Goal: Information Seeking & Learning: Check status

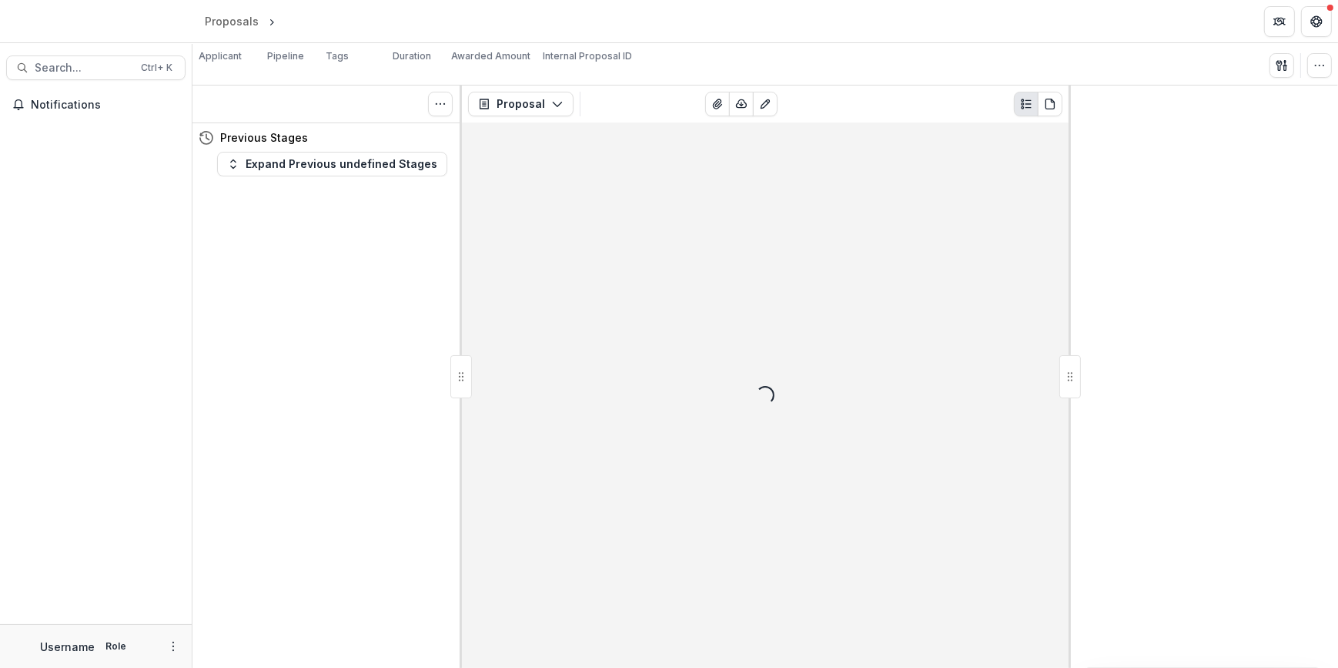
click at [75, 72] on span "Search..." at bounding box center [83, 68] width 97 height 13
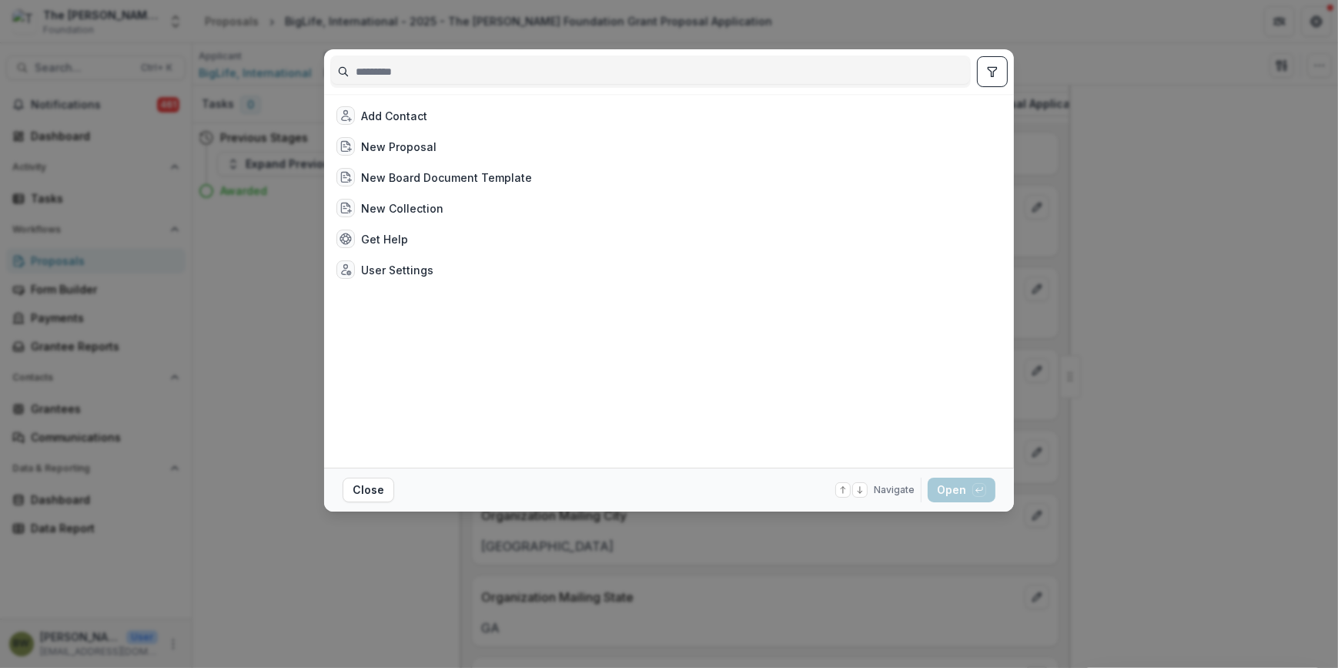
click at [541, 76] on input at bounding box center [650, 71] width 639 height 25
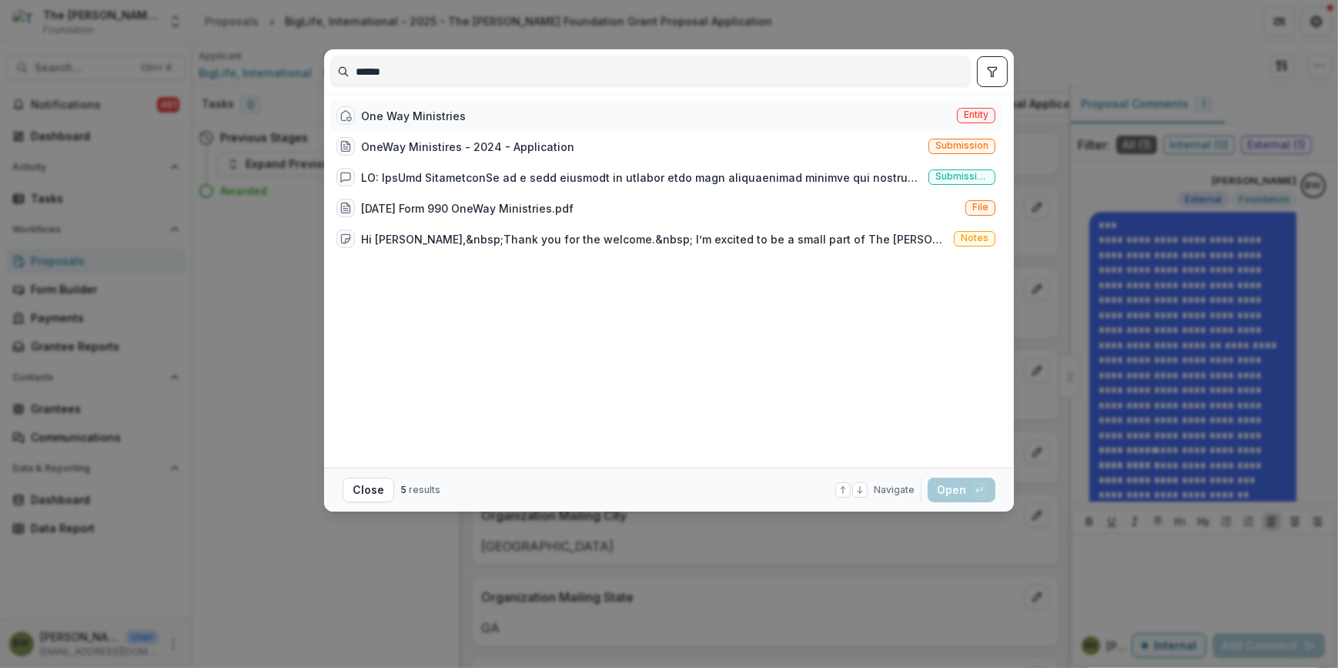
type input "******"
click at [966, 114] on span "Entity" at bounding box center [976, 114] width 25 height 11
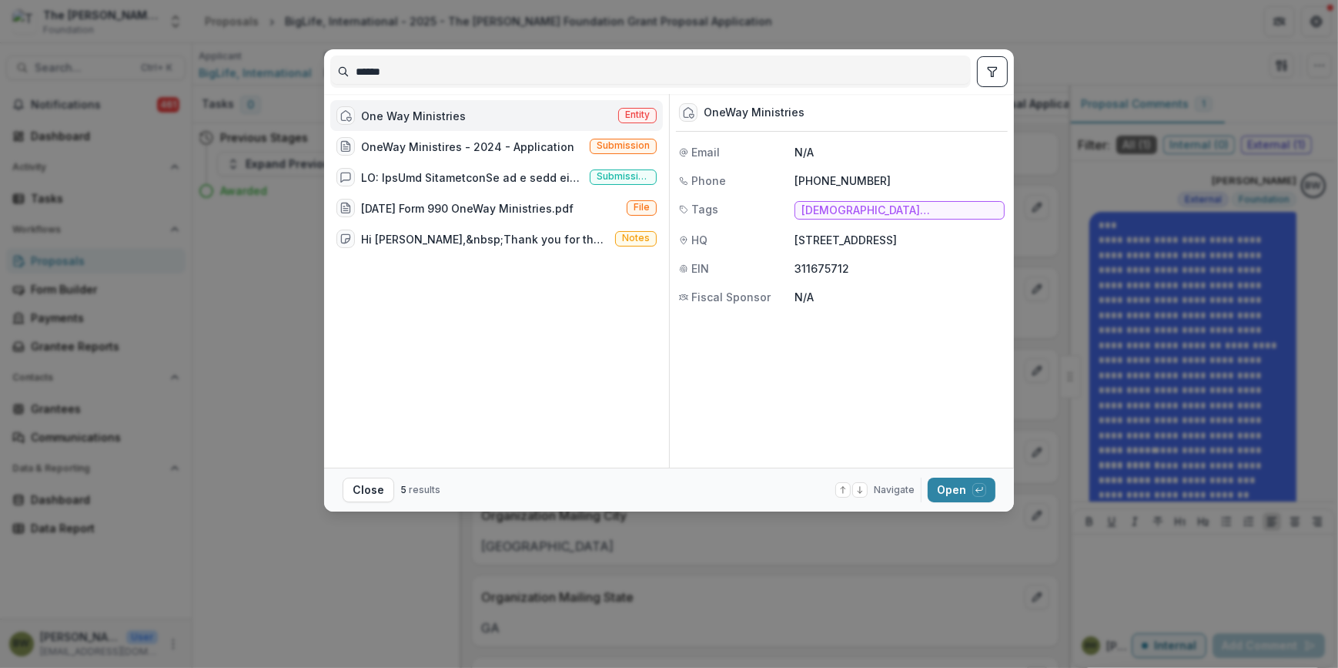
click at [641, 114] on span "Entity" at bounding box center [637, 114] width 25 height 11
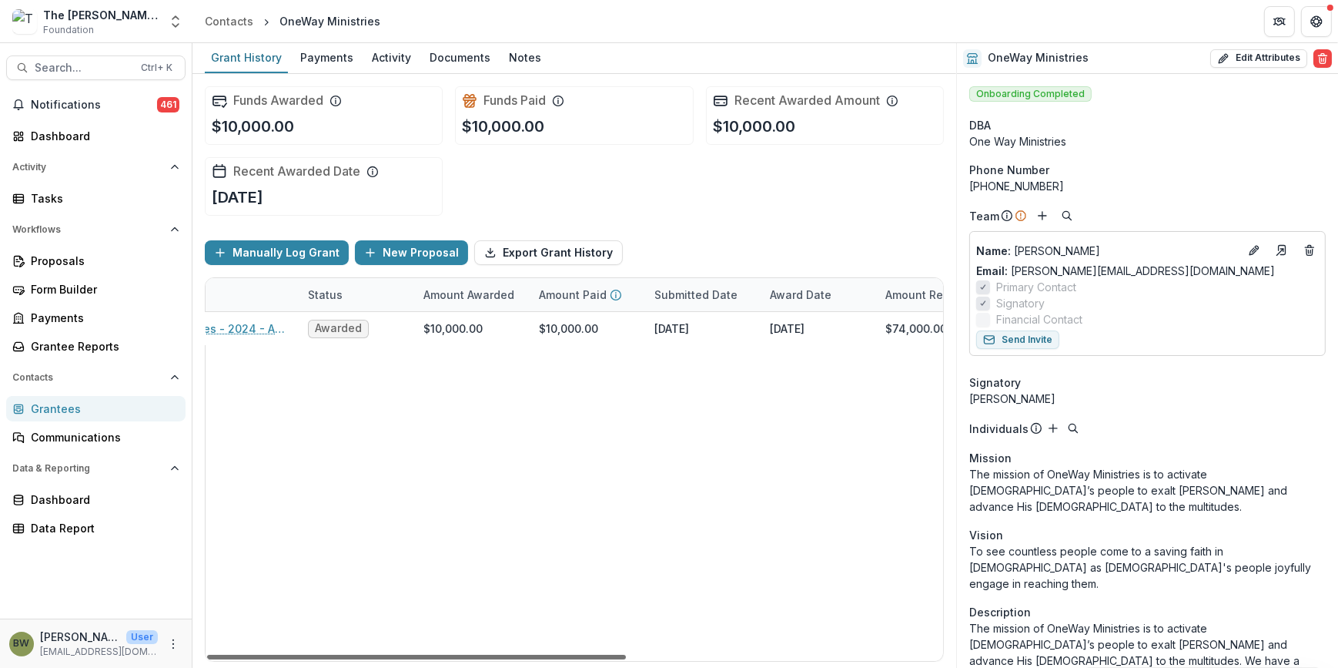
scroll to position [0, 300]
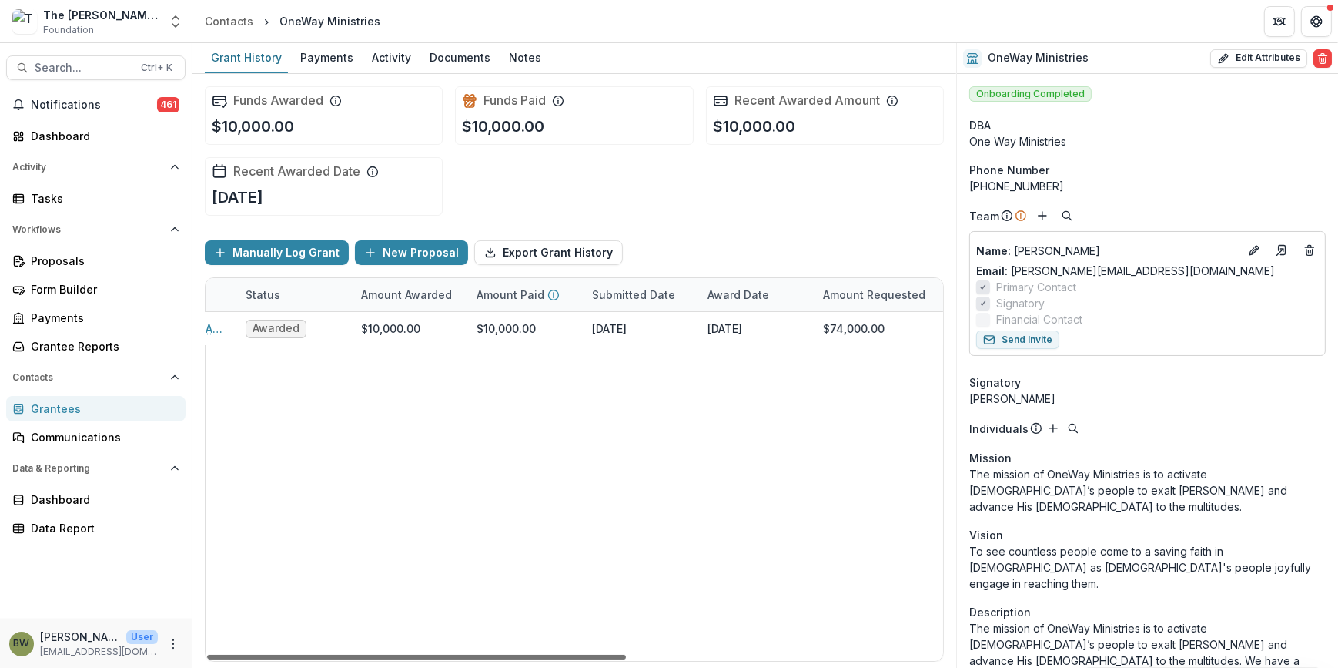
drag, startPoint x: 493, startPoint y: 653, endPoint x: 662, endPoint y: 651, distance: 168.7
click at [626, 659] on div at bounding box center [416, 657] width 419 height 5
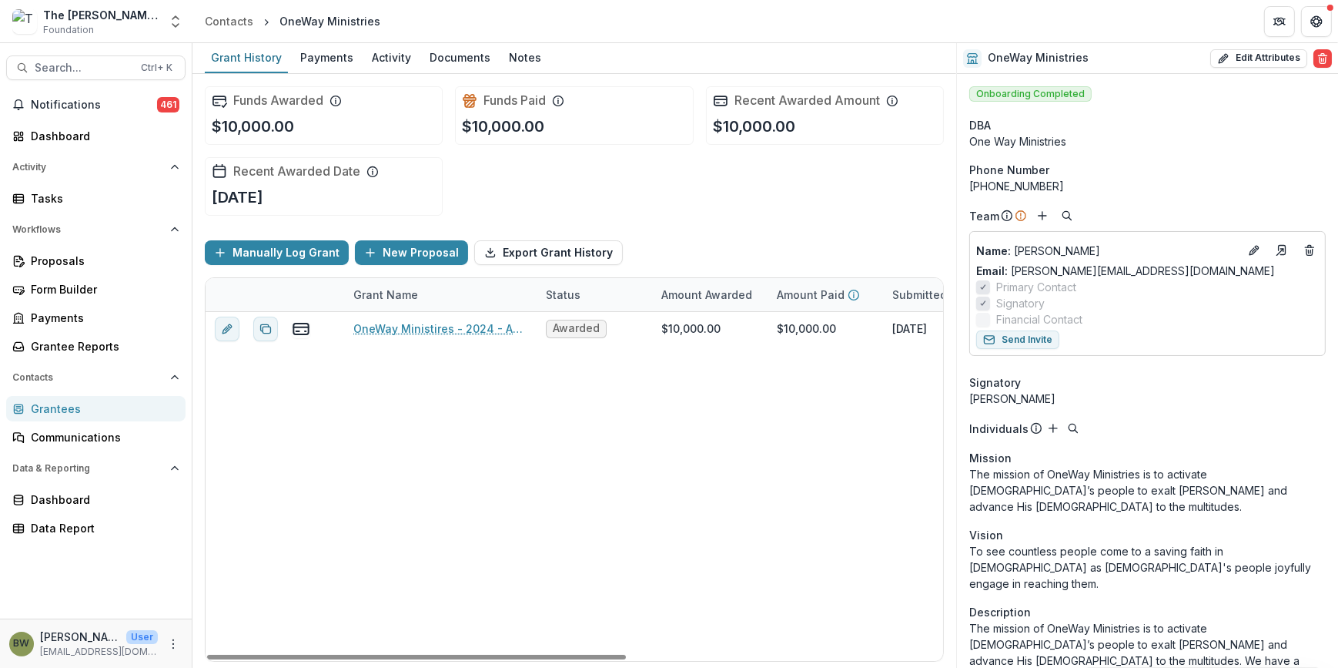
drag, startPoint x: 531, startPoint y: 656, endPoint x: 44, endPoint y: 585, distance: 492.6
click at [207, 655] on div at bounding box center [416, 657] width 419 height 5
click at [67, 73] on span "Search..." at bounding box center [83, 68] width 97 height 13
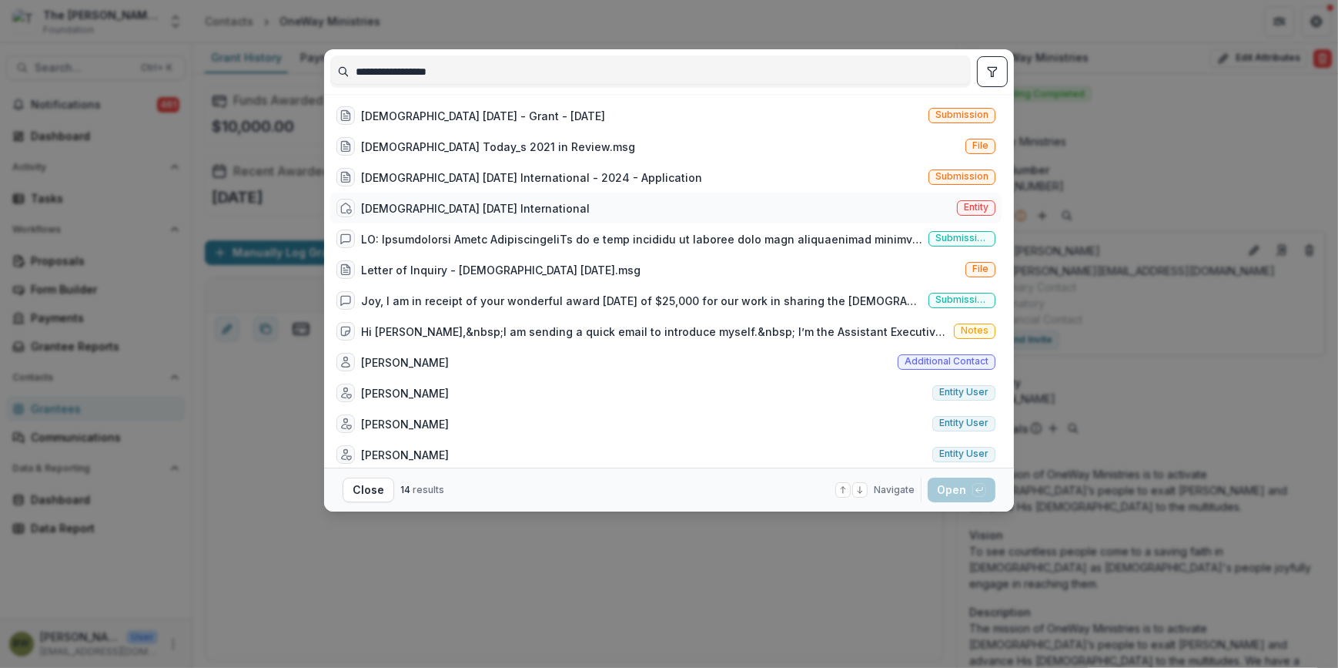
type input "**********"
click at [497, 213] on div "[DEMOGRAPHIC_DATA] [DATE] International" at bounding box center [475, 208] width 229 height 16
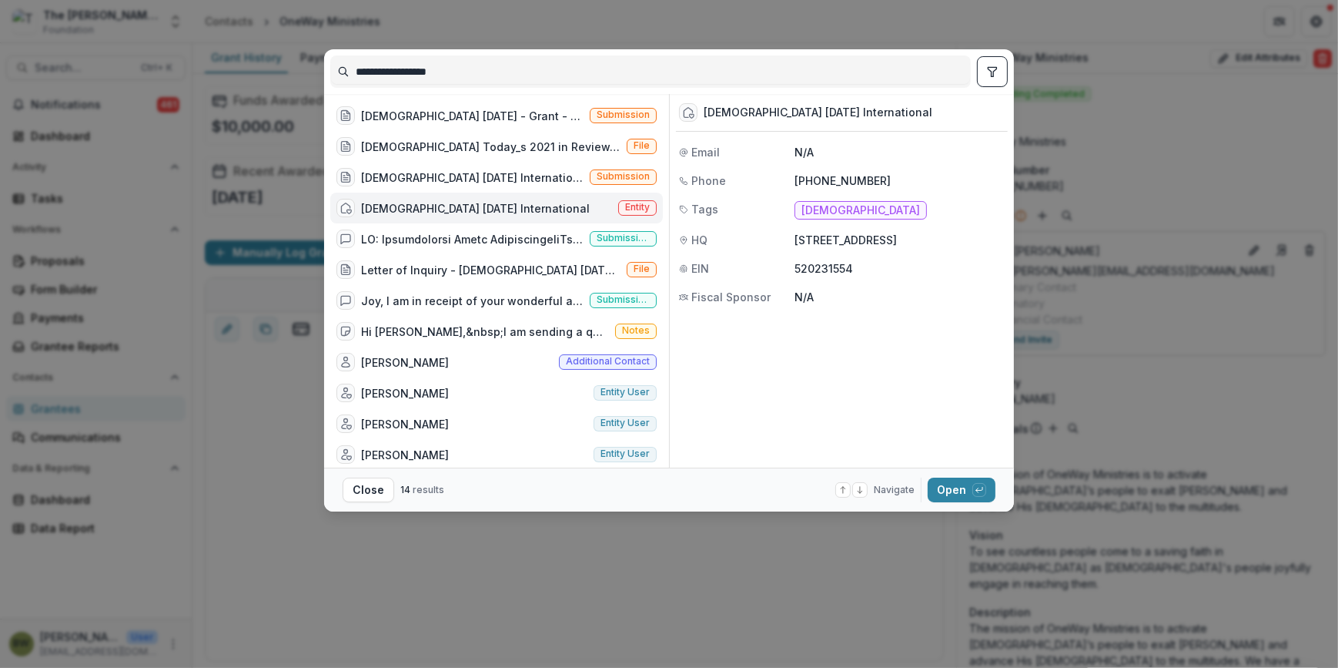
click at [646, 199] on div "[DEMOGRAPHIC_DATA] [DATE] International Entity" at bounding box center [496, 208] width 333 height 31
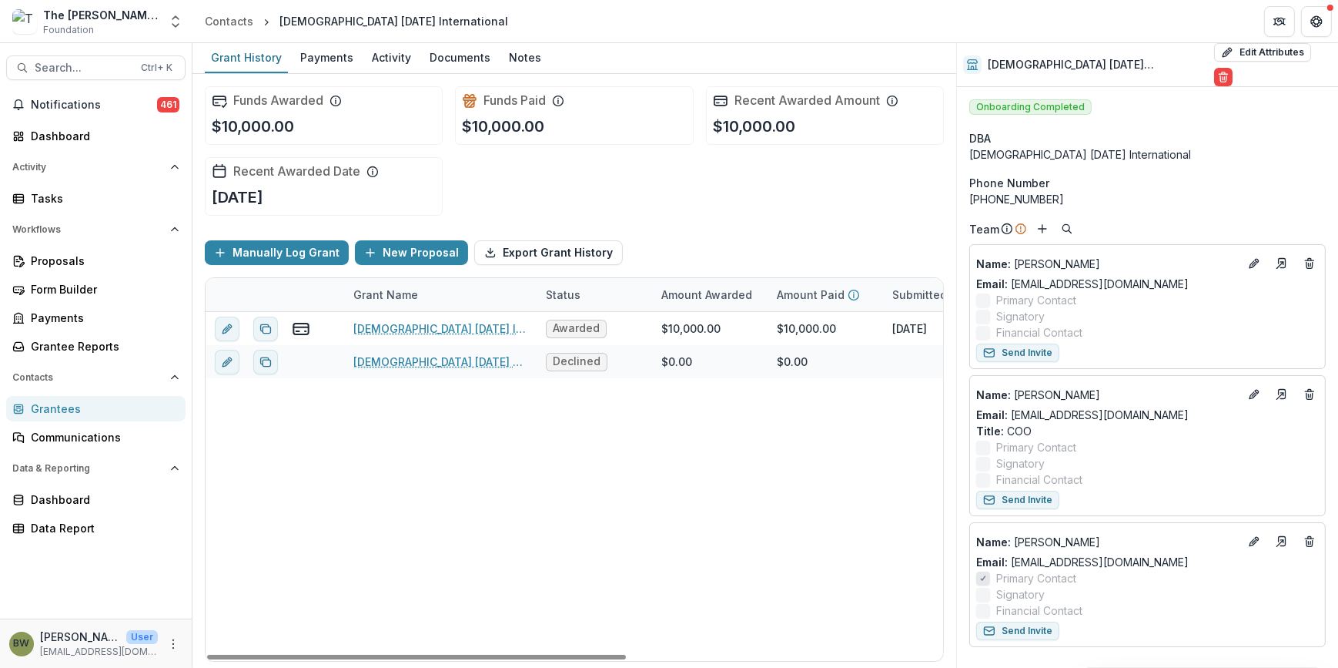
drag, startPoint x: 553, startPoint y: 661, endPoint x: 648, endPoint y: 660, distance: 95.5
click at [648, 660] on div "Grant Name Status Amount Awarded Amount Paid Submitted Date Award Date Amount R…" at bounding box center [575, 469] width 738 height 383
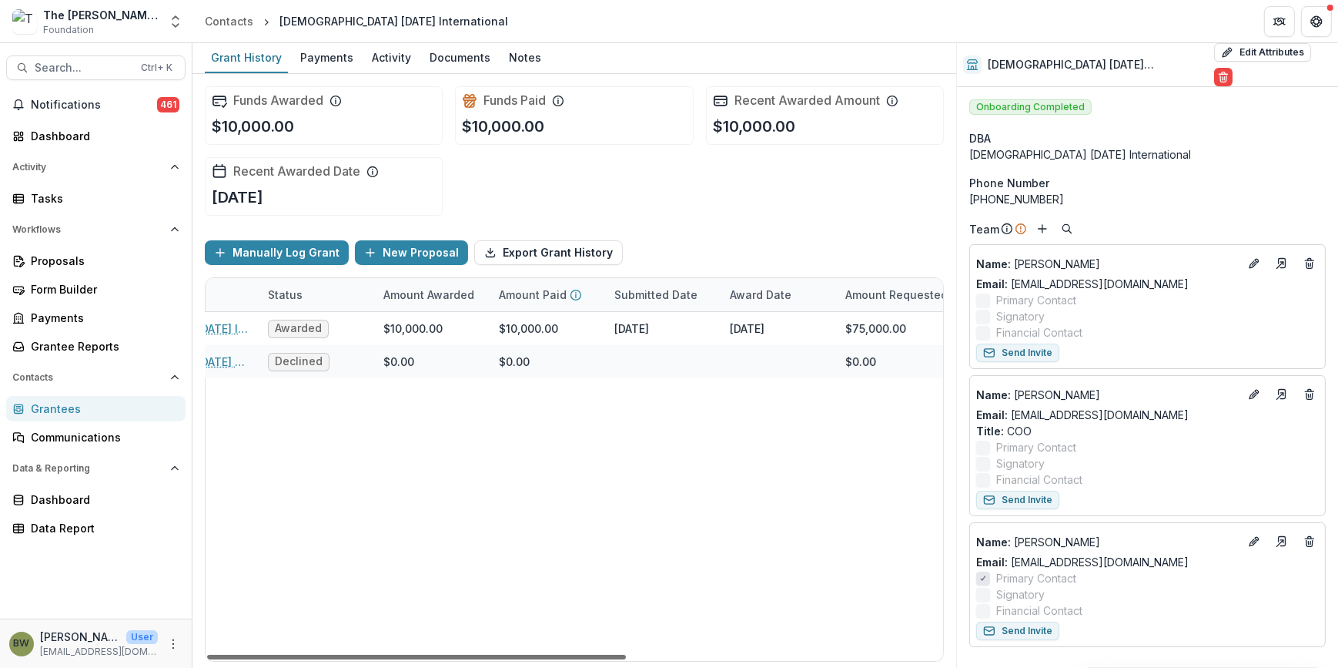
scroll to position [0, 281]
drag, startPoint x: 577, startPoint y: 655, endPoint x: 628, endPoint y: 408, distance: 251.6
click at [626, 659] on div at bounding box center [416, 657] width 419 height 5
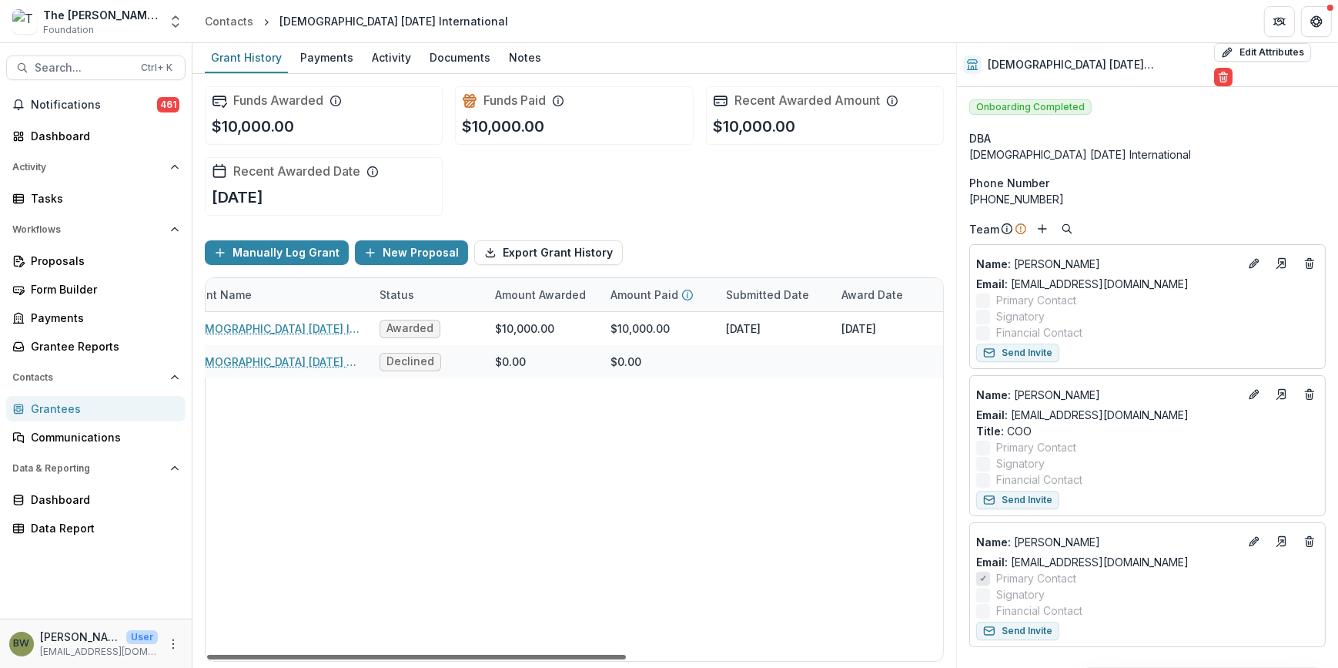
scroll to position [0, 0]
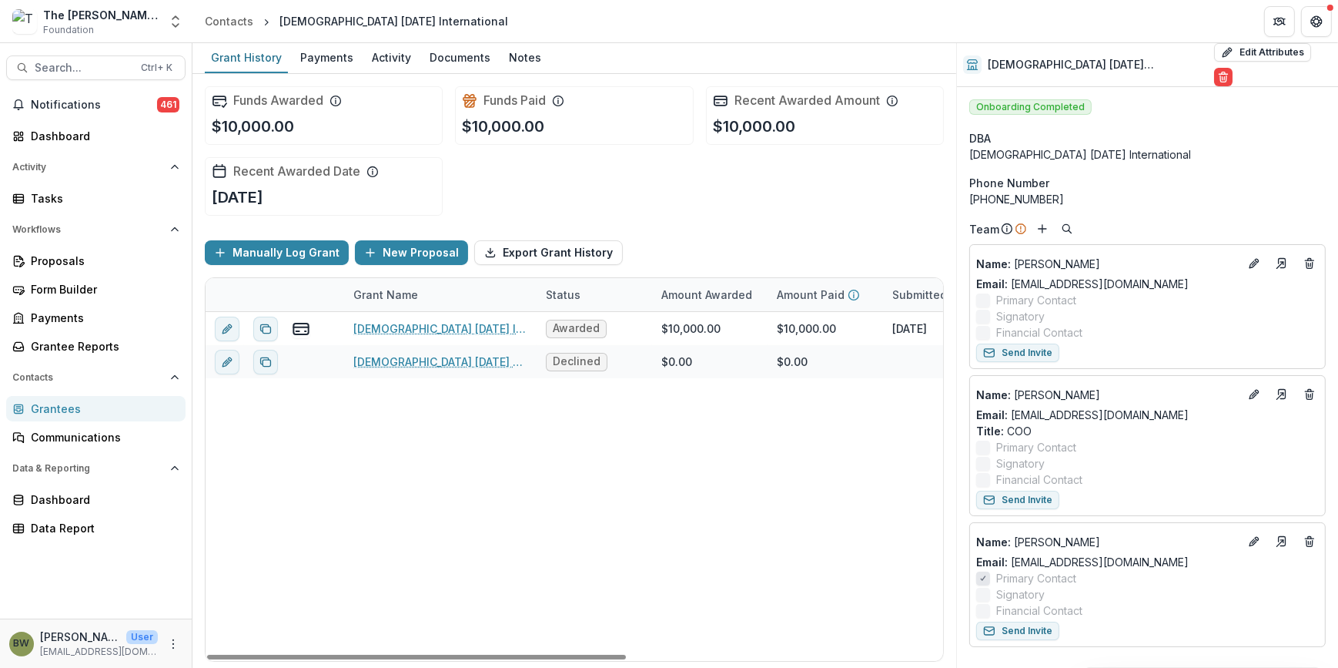
drag, startPoint x: 588, startPoint y: 654, endPoint x: 216, endPoint y: 382, distance: 460.1
click at [360, 655] on div at bounding box center [416, 657] width 419 height 5
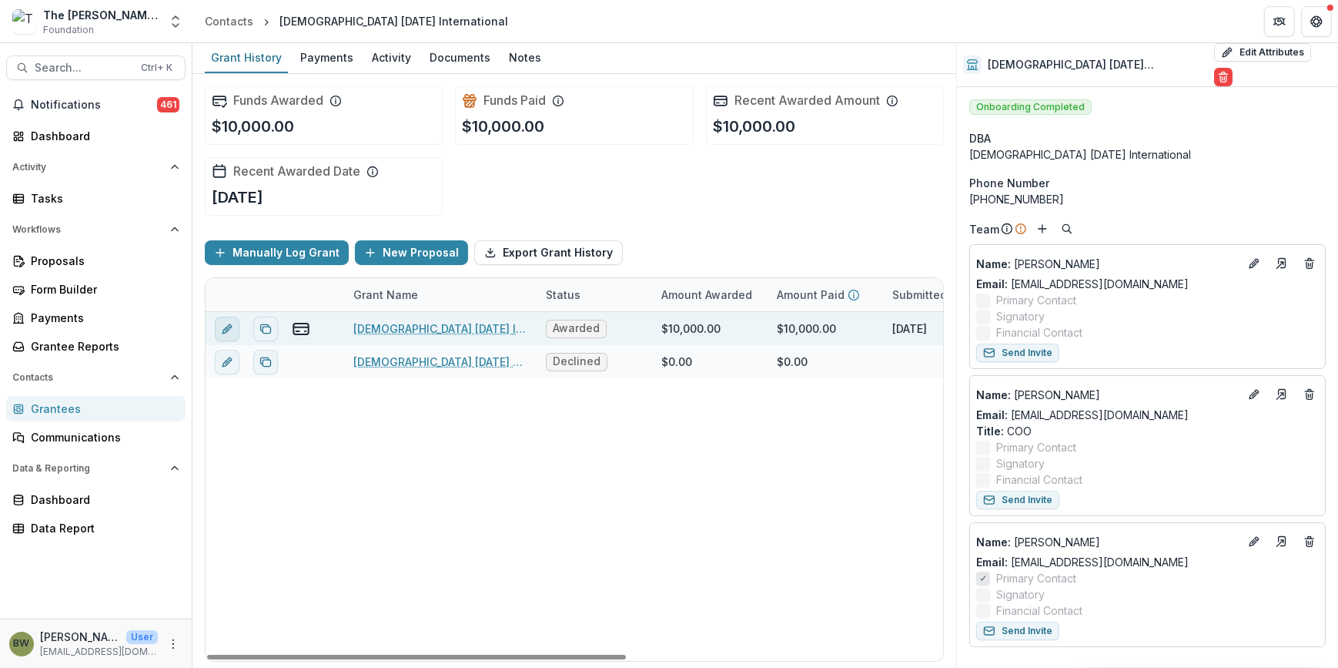
click at [226, 323] on icon "edit" at bounding box center [227, 329] width 12 height 12
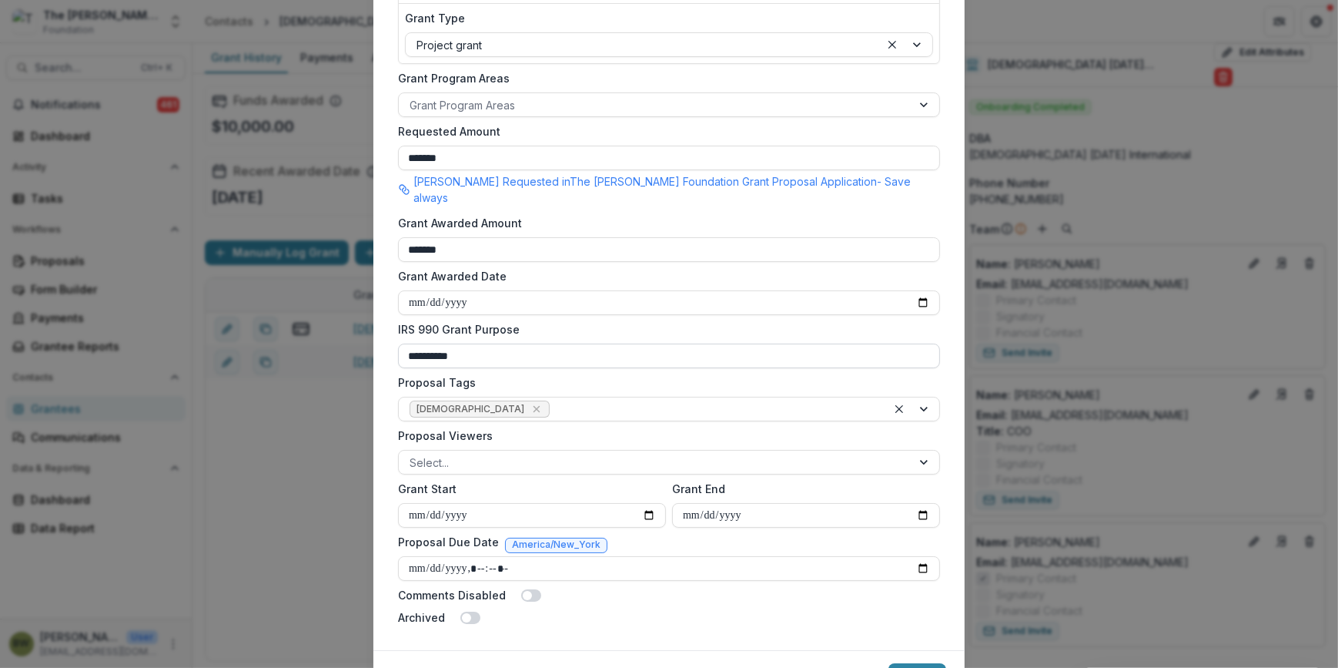
scroll to position [418, 0]
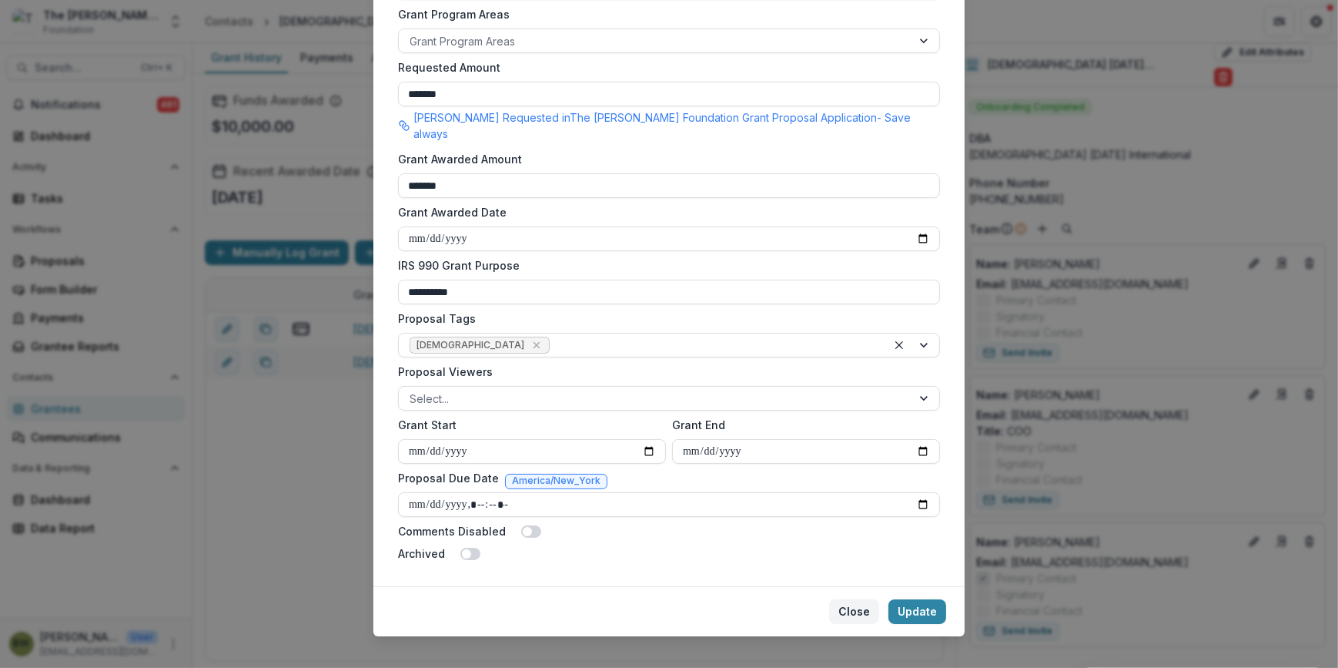
click at [864, 599] on button "Close" at bounding box center [854, 611] width 50 height 25
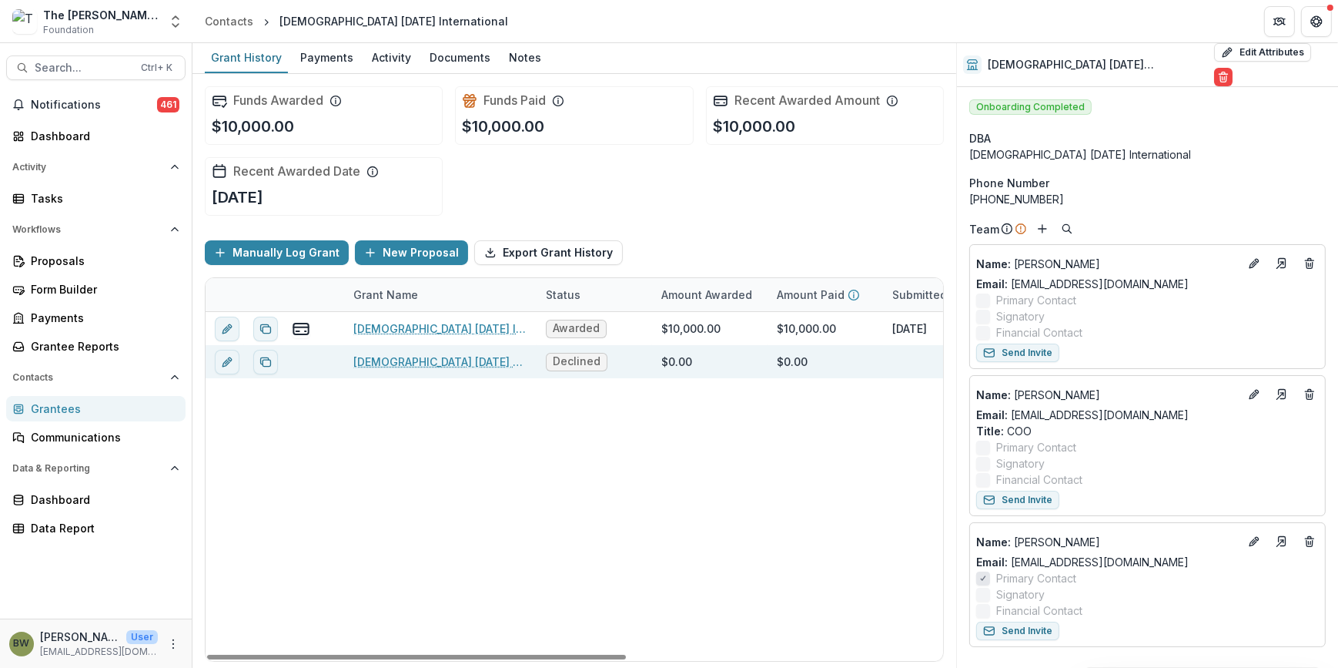
click at [414, 360] on link "[DEMOGRAPHIC_DATA] [DATE] - Grant - [DATE]" at bounding box center [440, 361] width 174 height 16
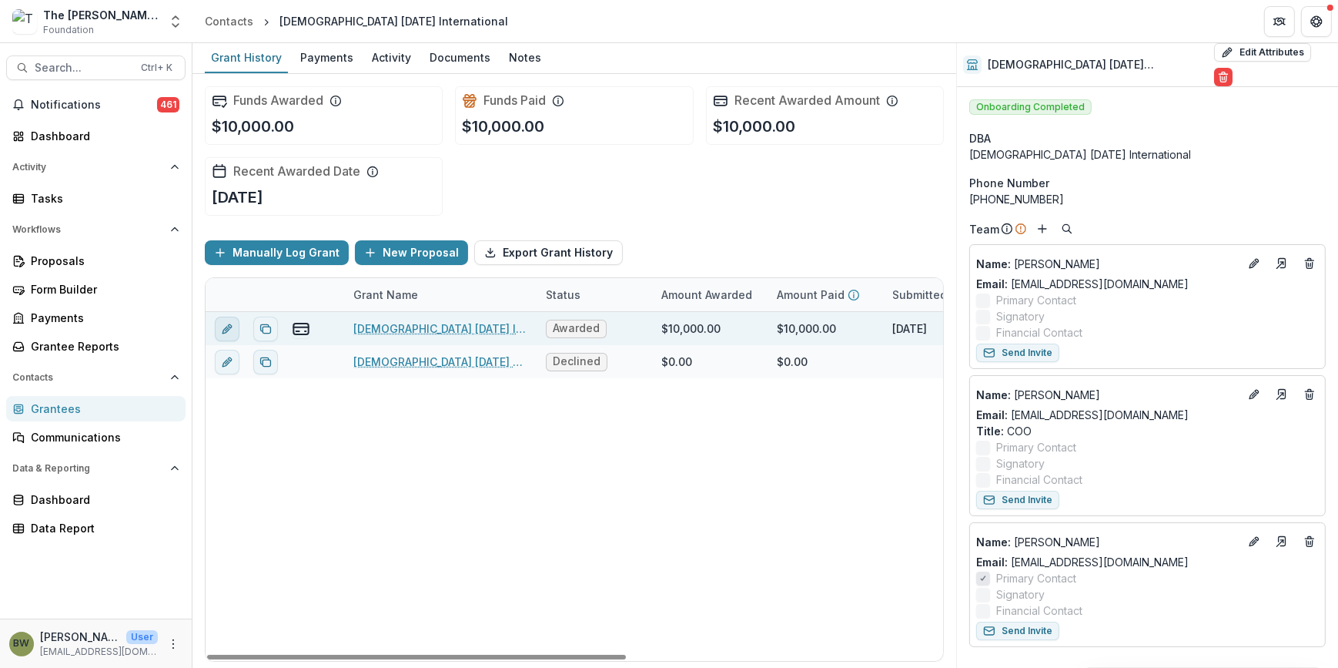
click at [229, 327] on icon "edit" at bounding box center [226, 329] width 7 height 7
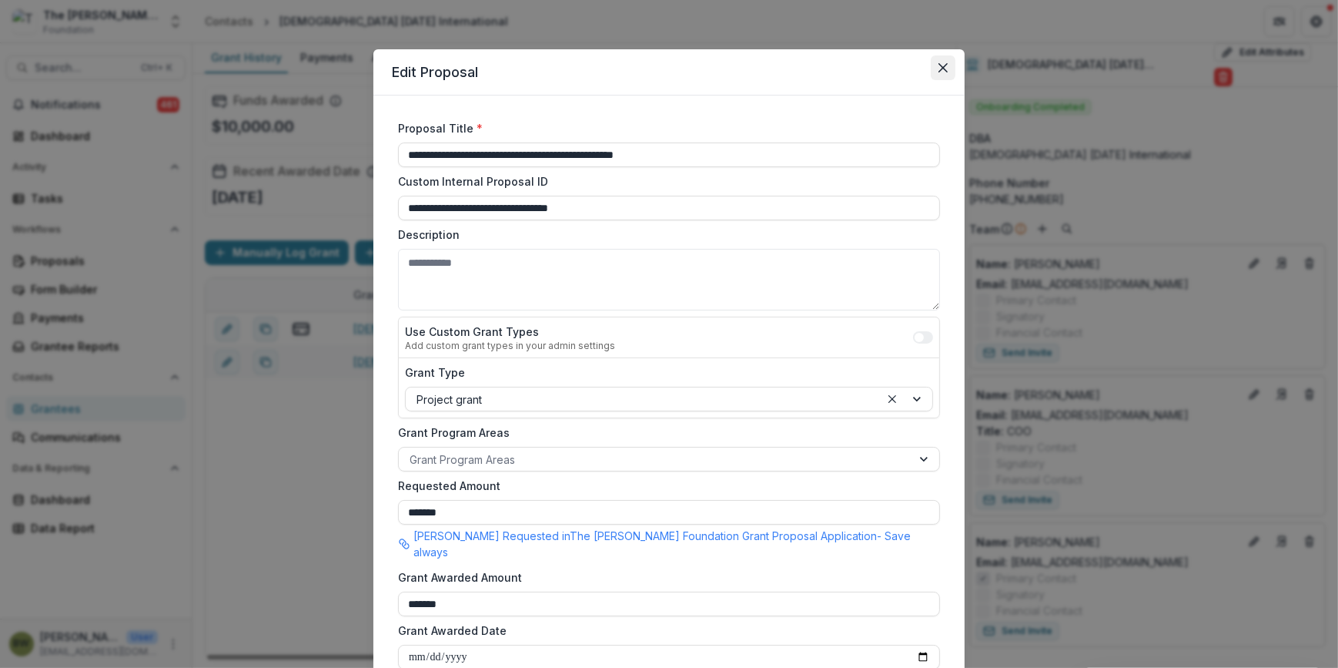
click at [939, 67] on icon "Close" at bounding box center [943, 67] width 9 height 9
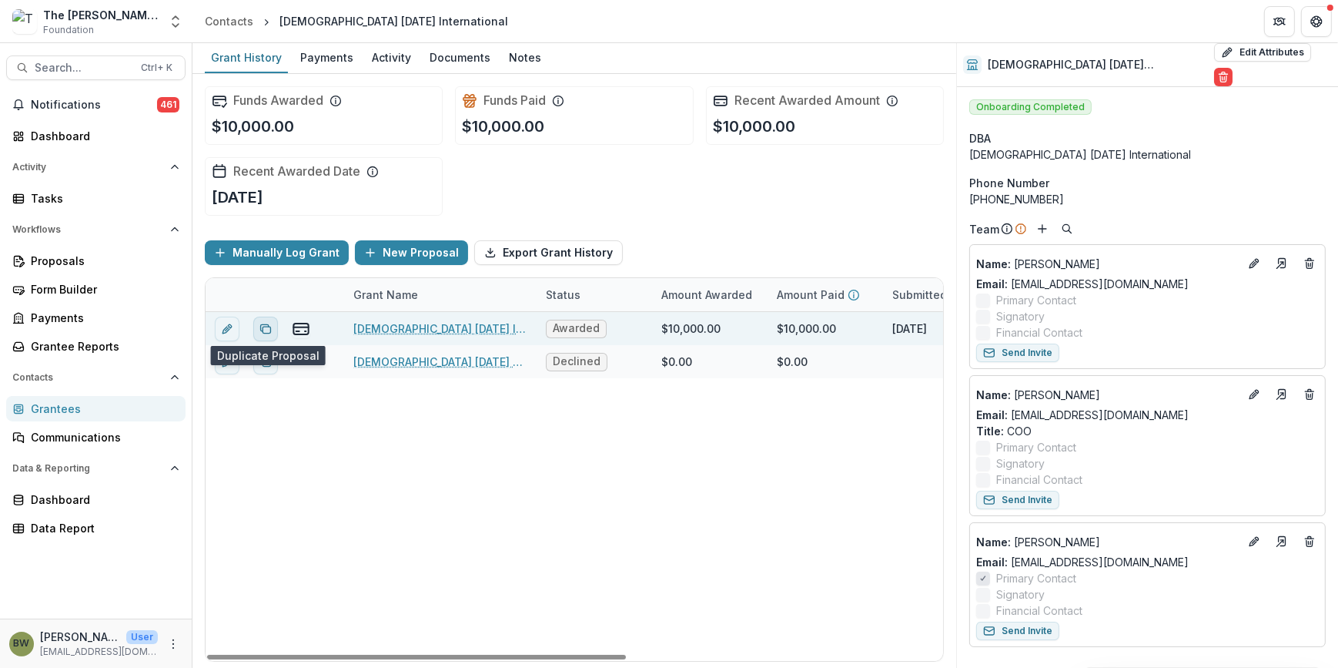
click at [273, 326] on button "Duplicate proposal" at bounding box center [265, 329] width 25 height 25
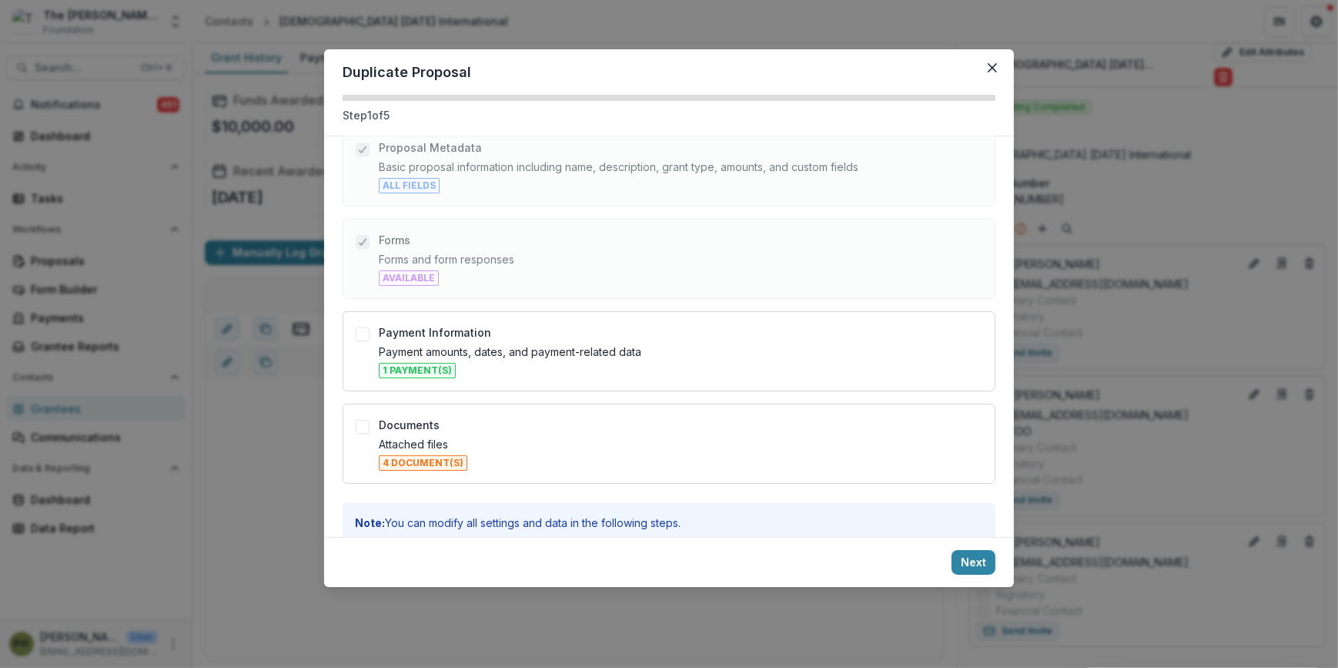
scroll to position [139, 0]
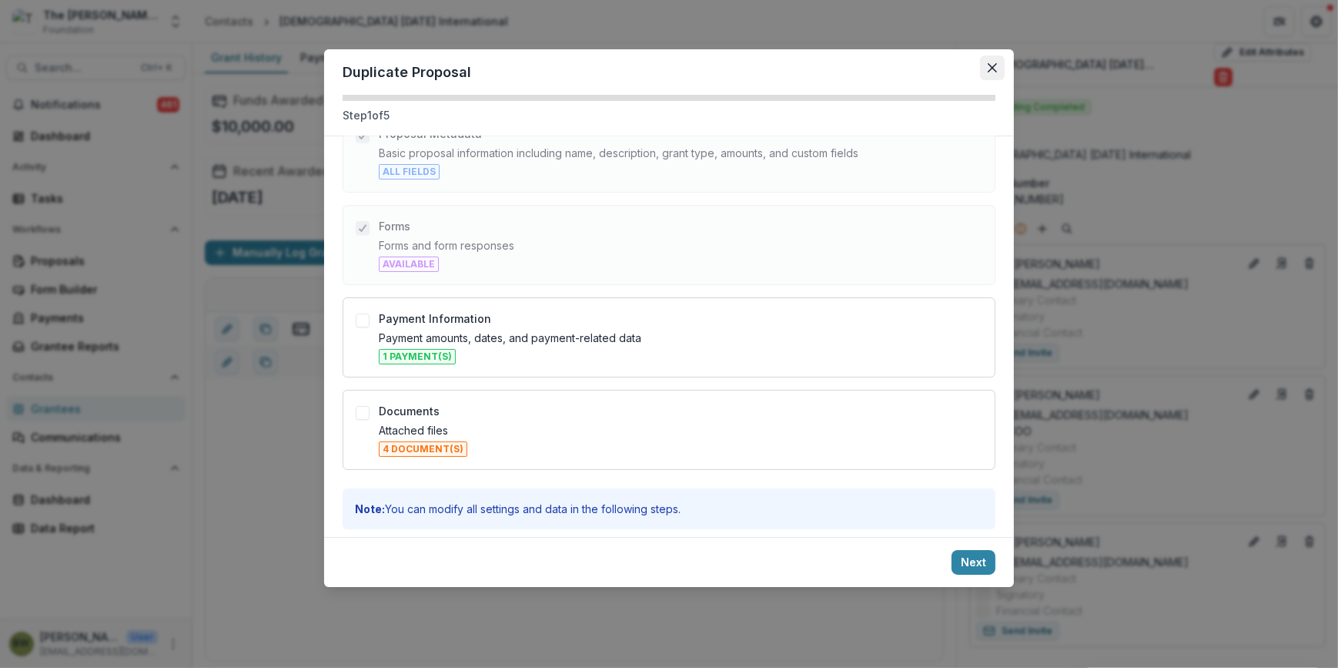
click at [986, 66] on button "Close" at bounding box center [992, 67] width 25 height 25
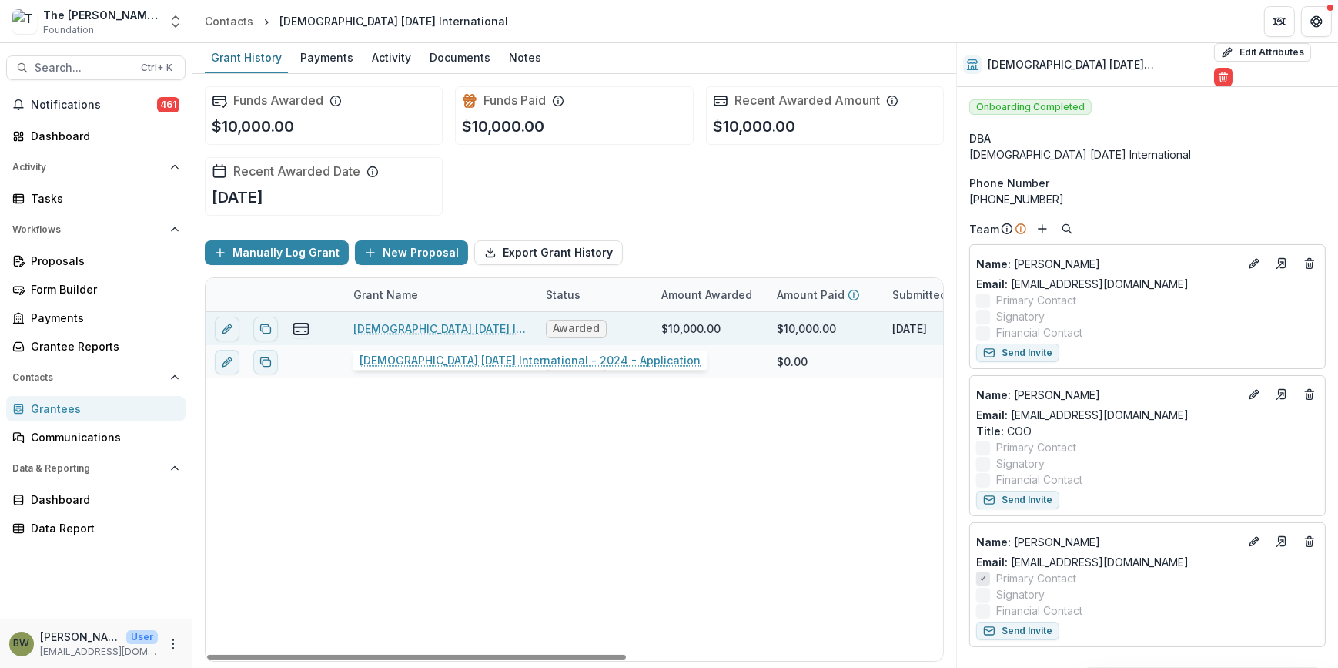
click at [414, 326] on link "[DEMOGRAPHIC_DATA] [DATE] International - 2024 - Application" at bounding box center [440, 328] width 174 height 16
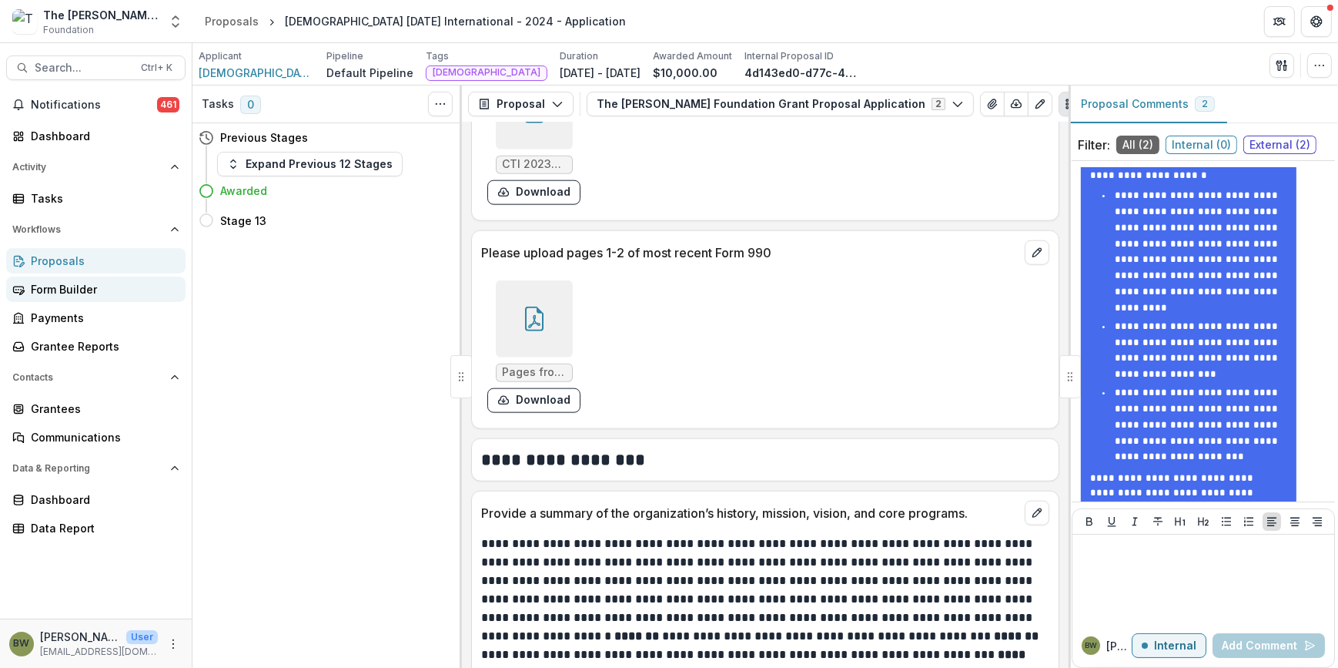
scroll to position [2100, 0]
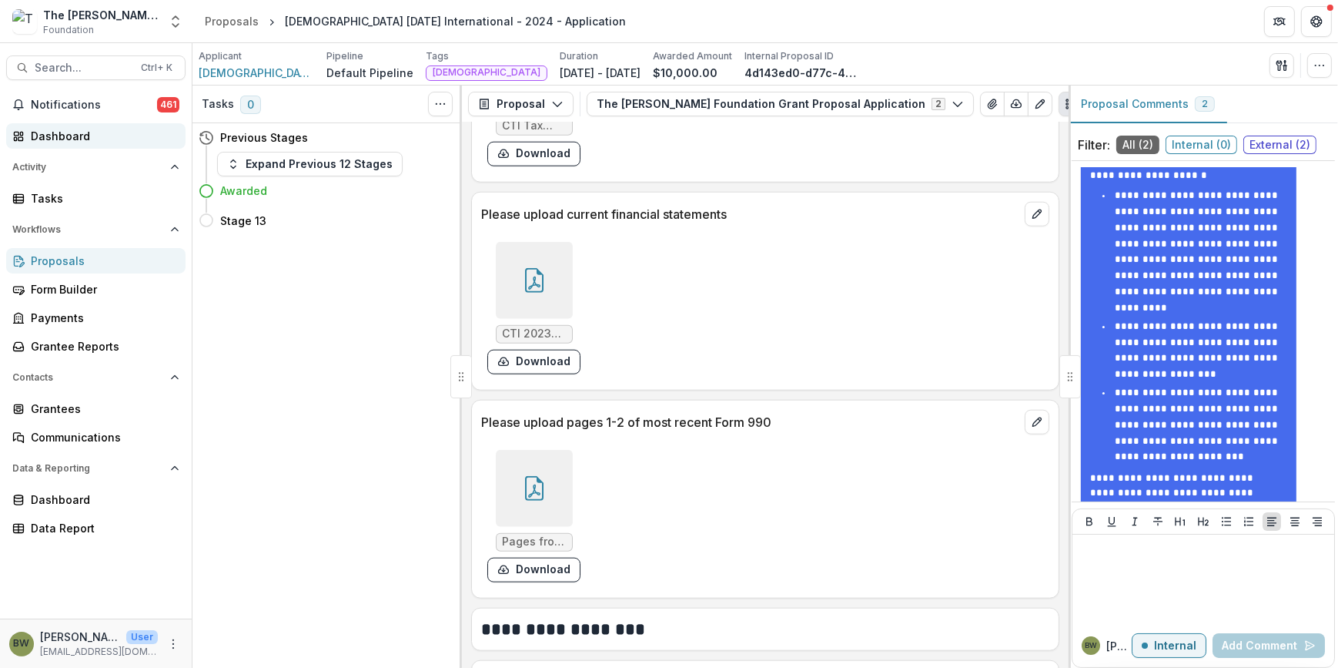
click at [64, 136] on div "Dashboard" at bounding box center [102, 136] width 142 height 16
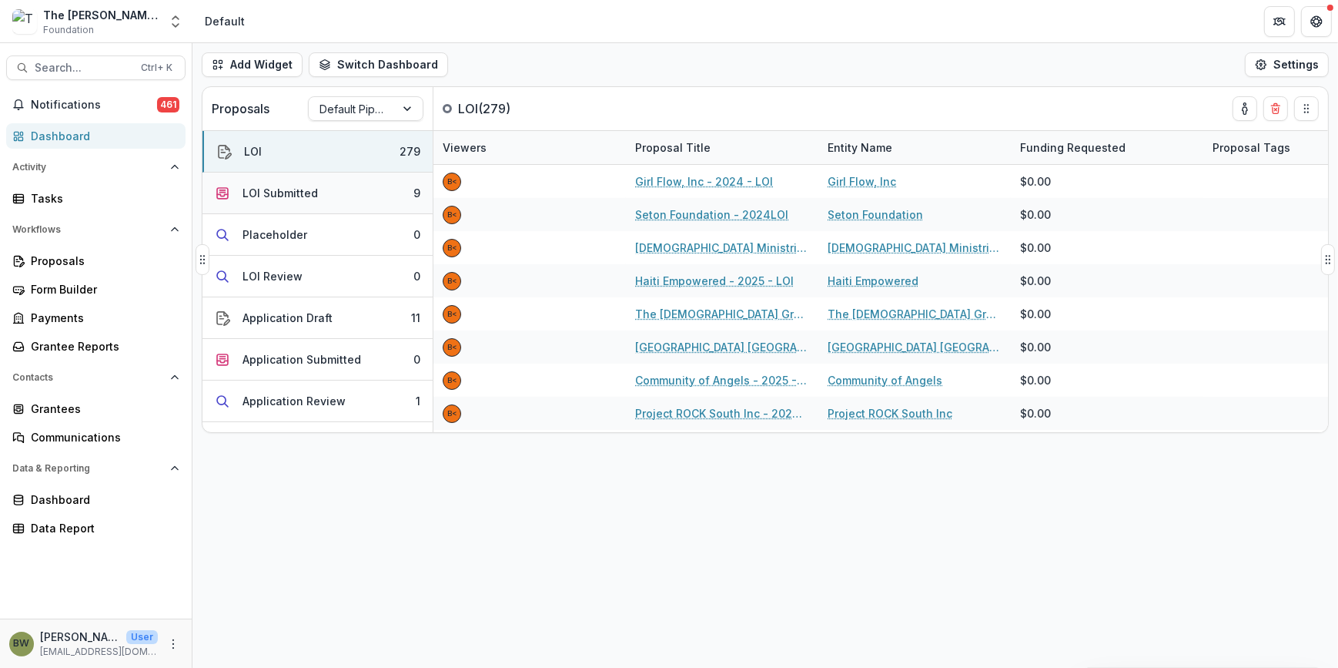
click at [298, 189] on div "LOI Submitted" at bounding box center [280, 193] width 75 height 16
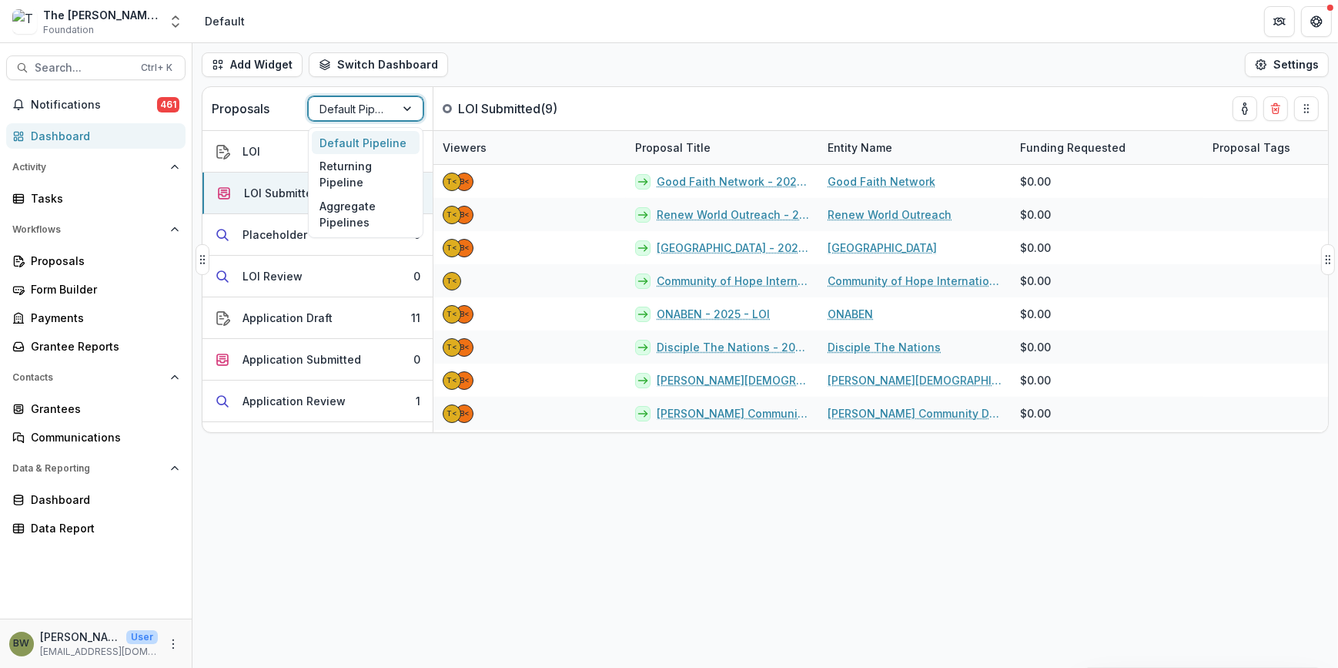
click at [353, 110] on div at bounding box center [352, 108] width 65 height 19
click at [353, 173] on div "Returning Pipeline" at bounding box center [366, 174] width 108 height 40
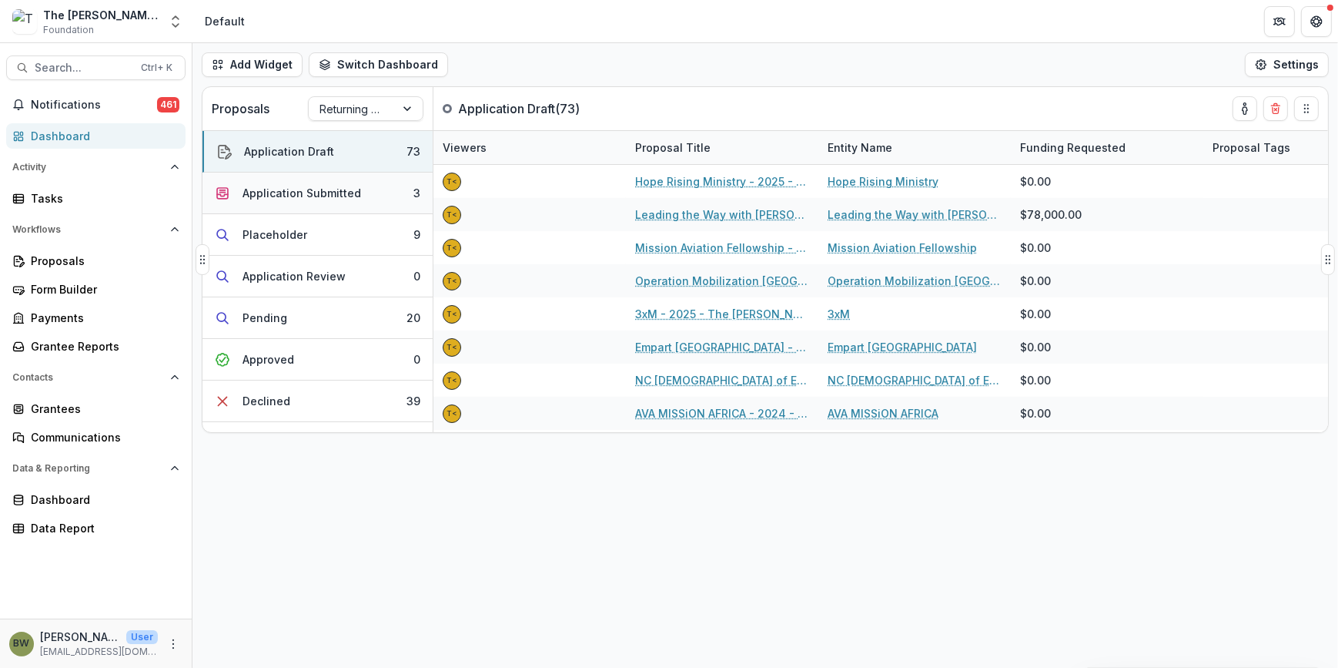
click at [317, 199] on div "Application Submitted" at bounding box center [302, 193] width 119 height 16
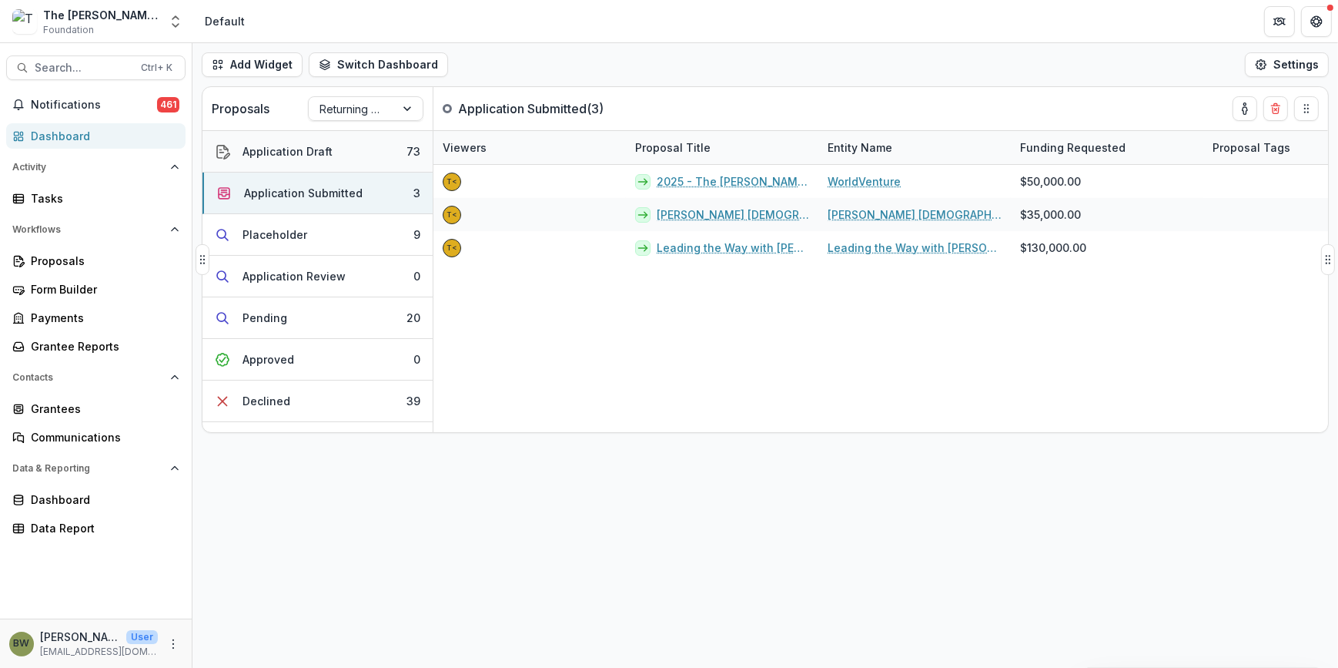
click at [302, 155] on div "Application Draft" at bounding box center [288, 151] width 90 height 16
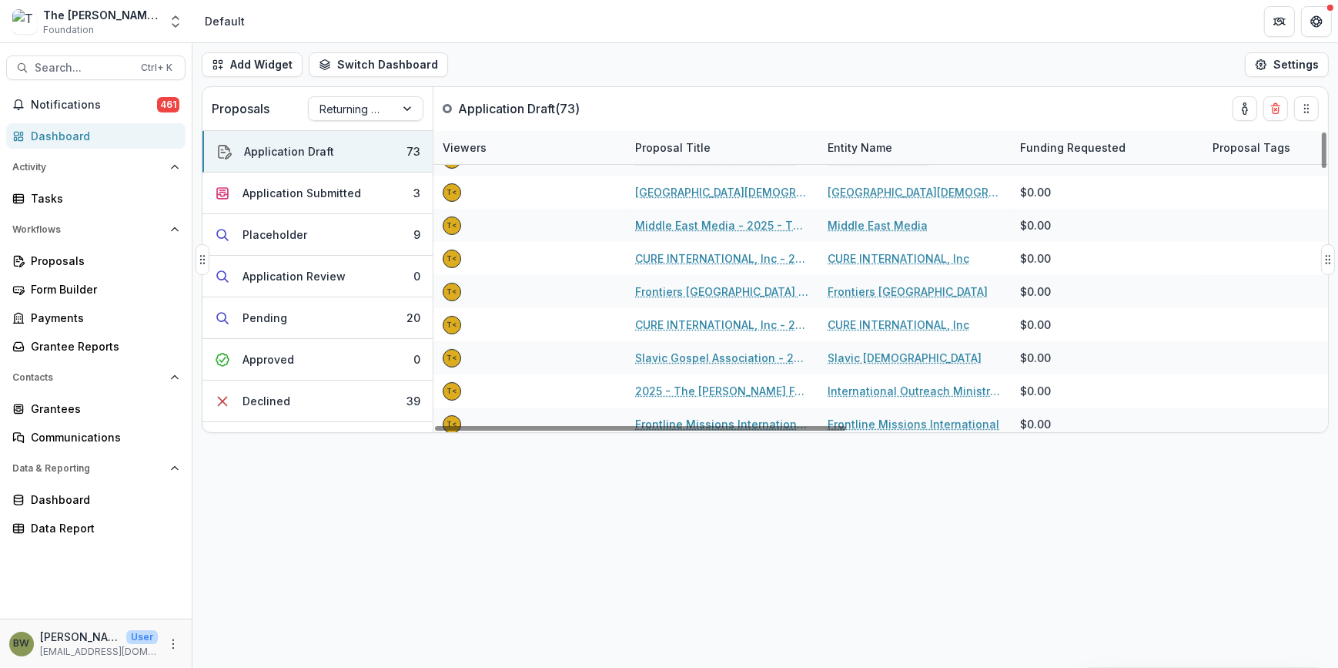
scroll to position [700, 0]
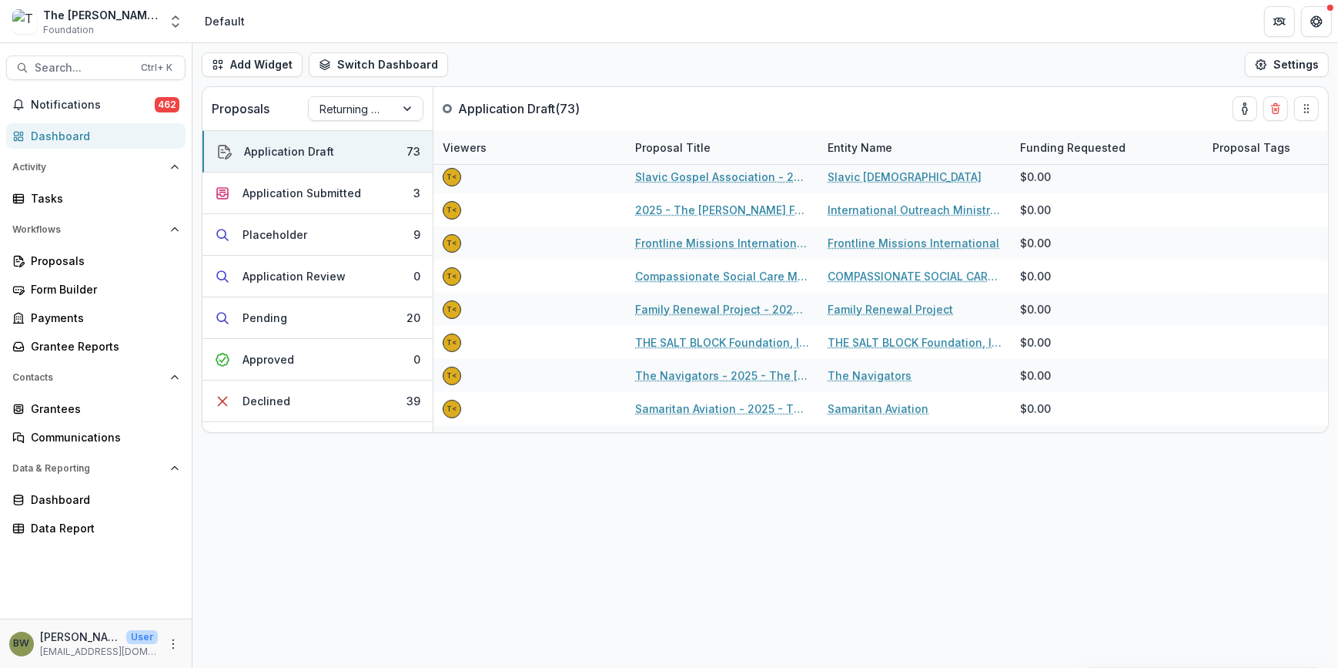
click at [53, 138] on div "Dashboard" at bounding box center [102, 136] width 142 height 16
click at [116, 69] on span "Search..." at bounding box center [83, 68] width 97 height 13
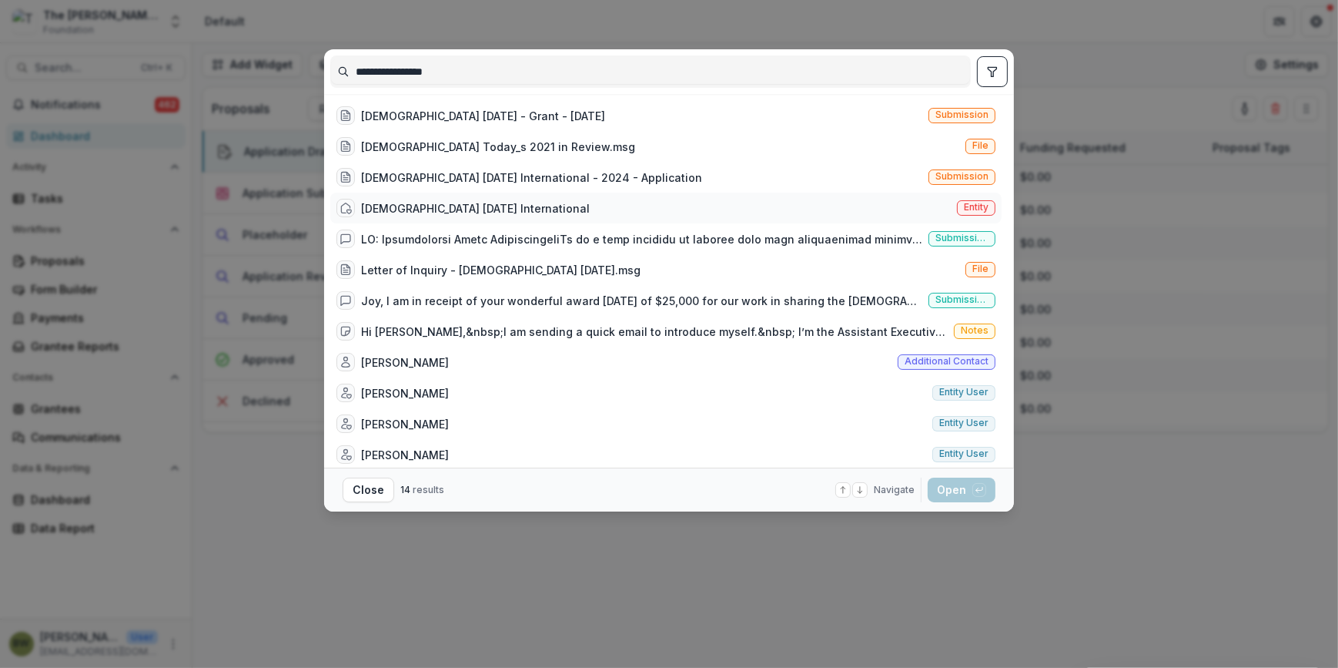
type input "**********"
click at [501, 220] on div "[DEMOGRAPHIC_DATA] [DATE] International Entity" at bounding box center [666, 208] width 672 height 31
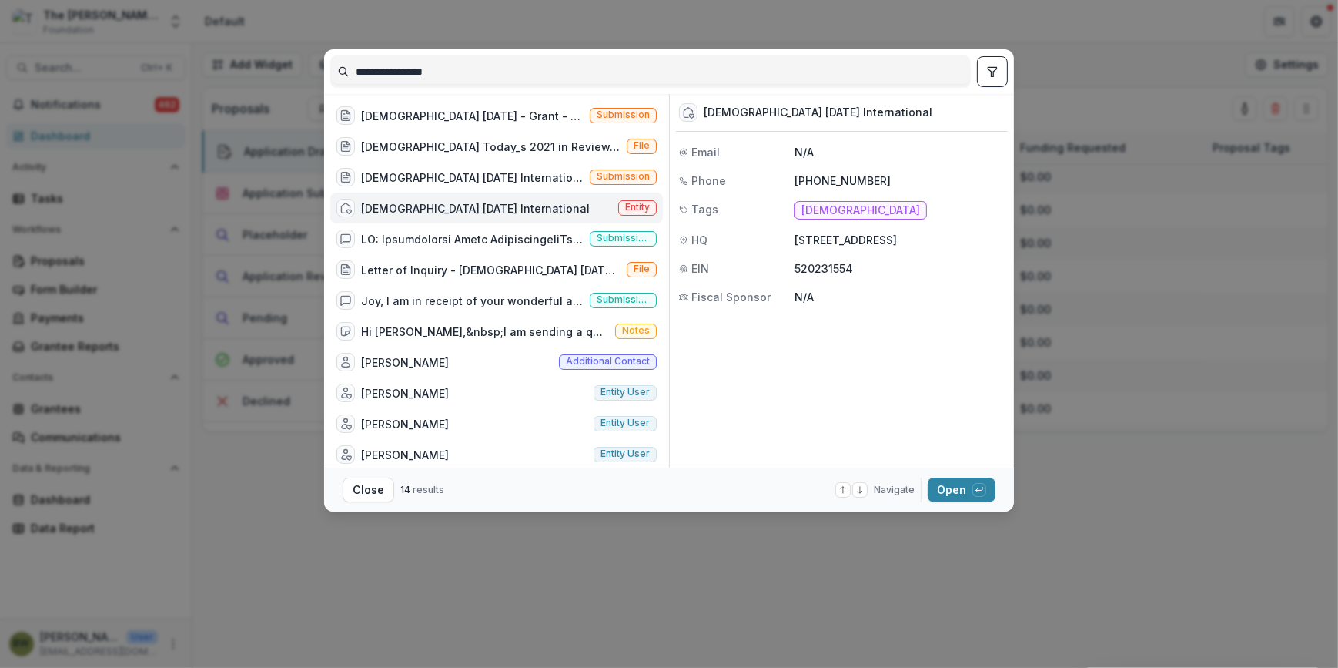
click at [639, 209] on span "Entity" at bounding box center [637, 207] width 25 height 11
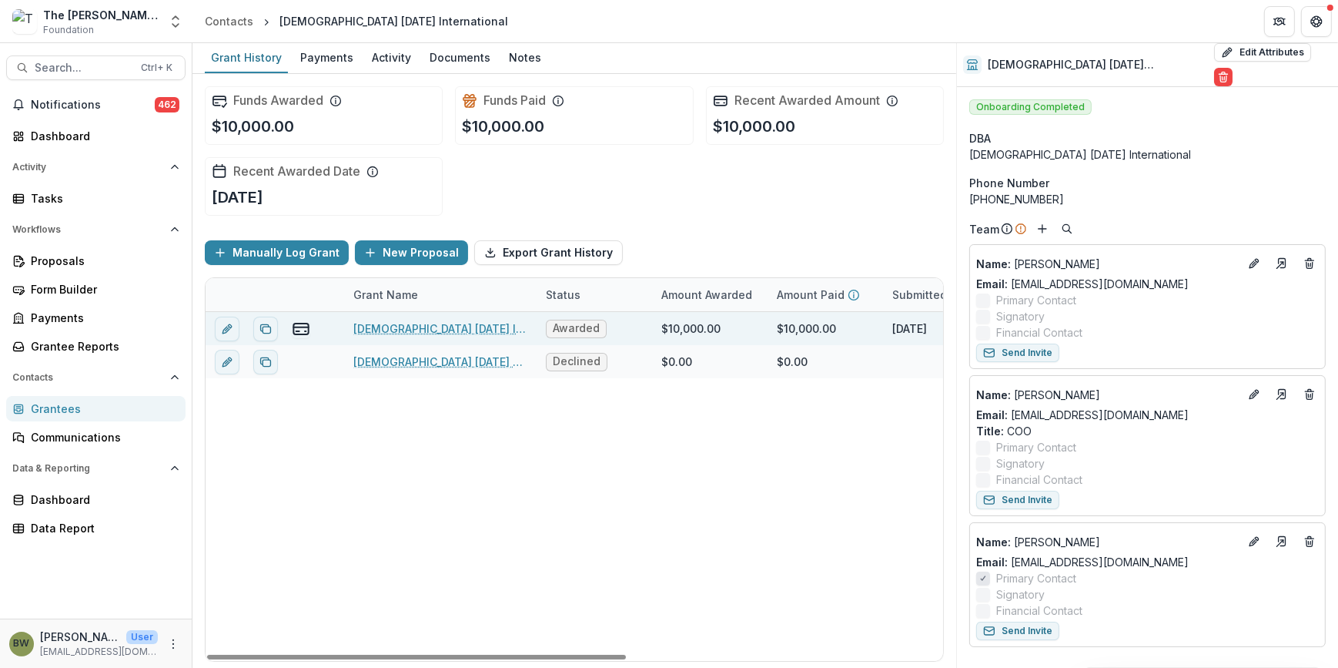
click at [369, 328] on link "[DEMOGRAPHIC_DATA] [DATE] International - 2024 - Application" at bounding box center [440, 328] width 174 height 16
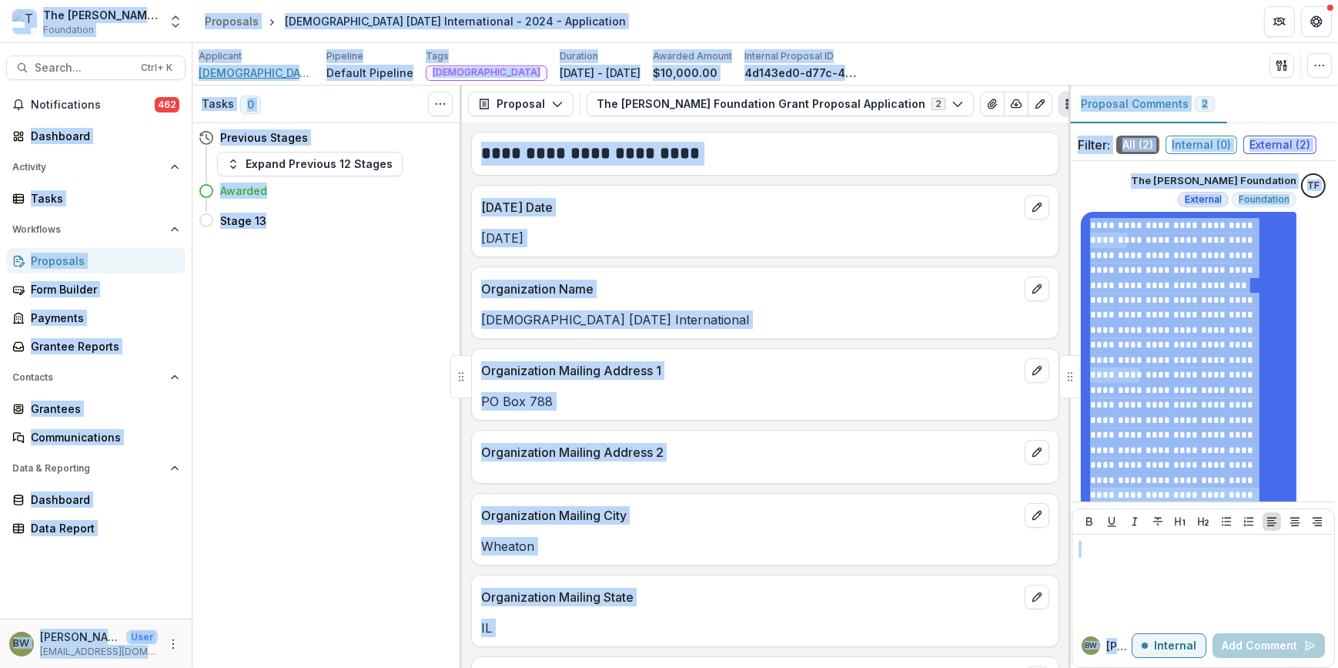
click at [240, 72] on span "[DEMOGRAPHIC_DATA] [DATE] International" at bounding box center [257, 73] width 116 height 16
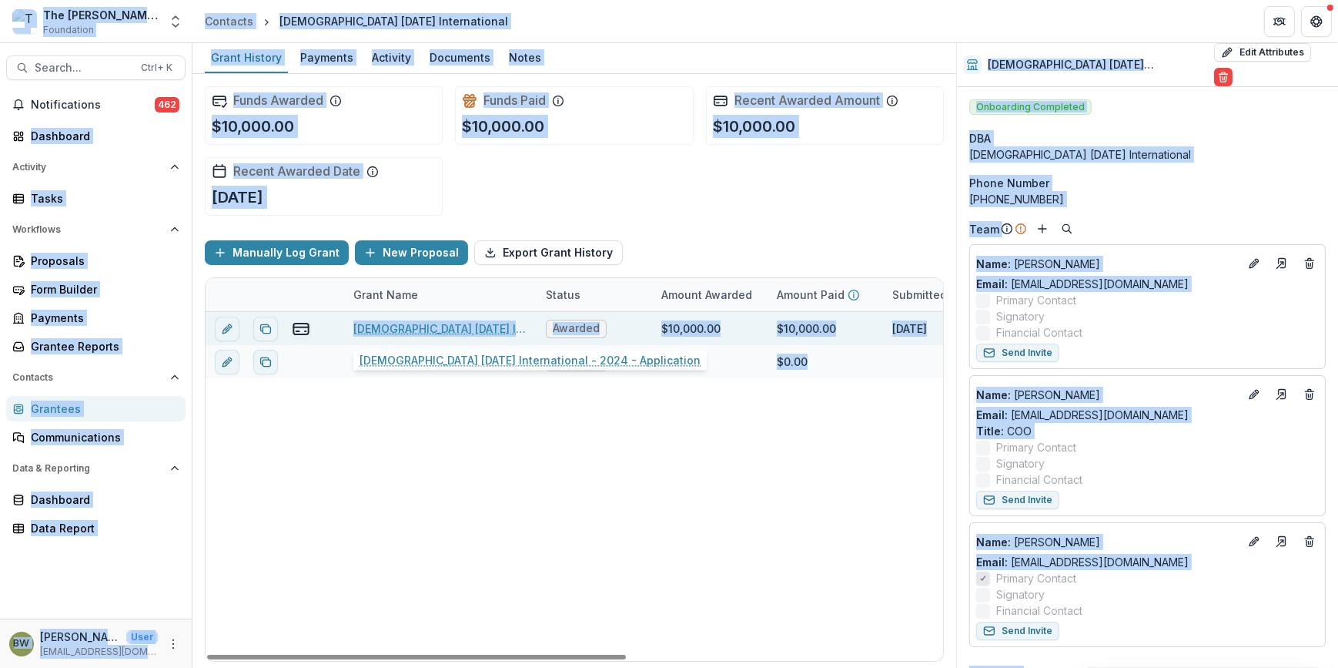
click at [431, 330] on link "[DEMOGRAPHIC_DATA] [DATE] International - 2024 - Application" at bounding box center [440, 328] width 174 height 16
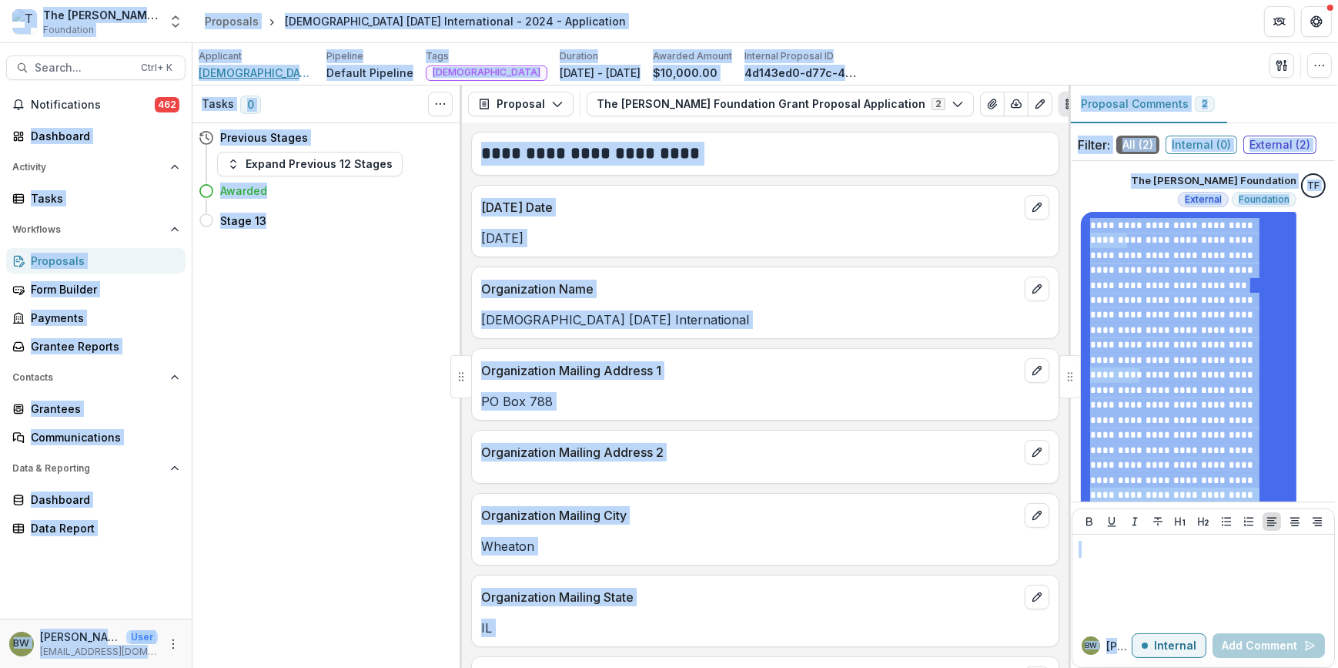
click at [276, 75] on span "[DEMOGRAPHIC_DATA] [DATE] International" at bounding box center [257, 73] width 116 height 16
